Goal: Task Accomplishment & Management: Use online tool/utility

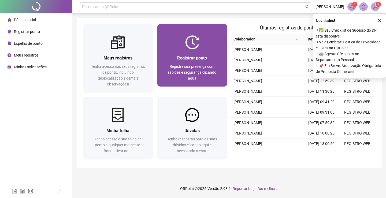
click at [189, 49] on img at bounding box center [192, 42] width 14 height 14
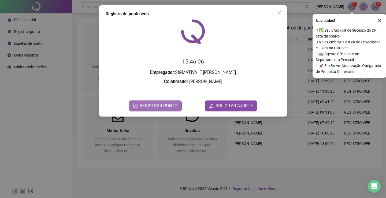
click at [148, 105] on span "REGISTRAR PONTO" at bounding box center [159, 106] width 38 height 6
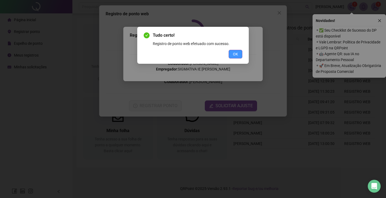
click at [239, 53] on button "OK" at bounding box center [236, 54] width 14 height 9
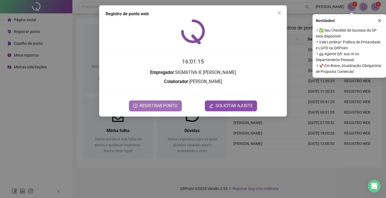
click at [165, 101] on button "REGISTRAR PONTO" at bounding box center [155, 106] width 53 height 11
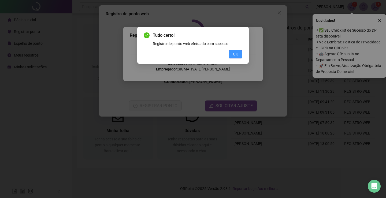
click at [237, 51] on span "OK" at bounding box center [235, 54] width 5 height 6
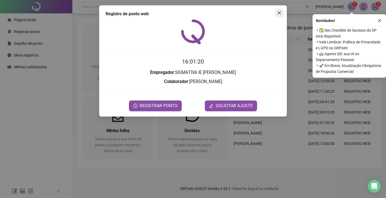
click at [280, 12] on icon "close" at bounding box center [279, 13] width 4 height 4
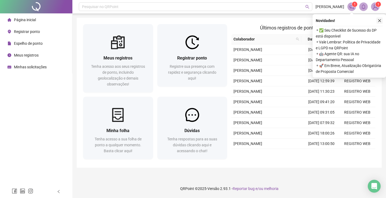
click at [380, 21] on icon "close" at bounding box center [379, 20] width 3 height 3
